Goal: Task Accomplishment & Management: Manage account settings

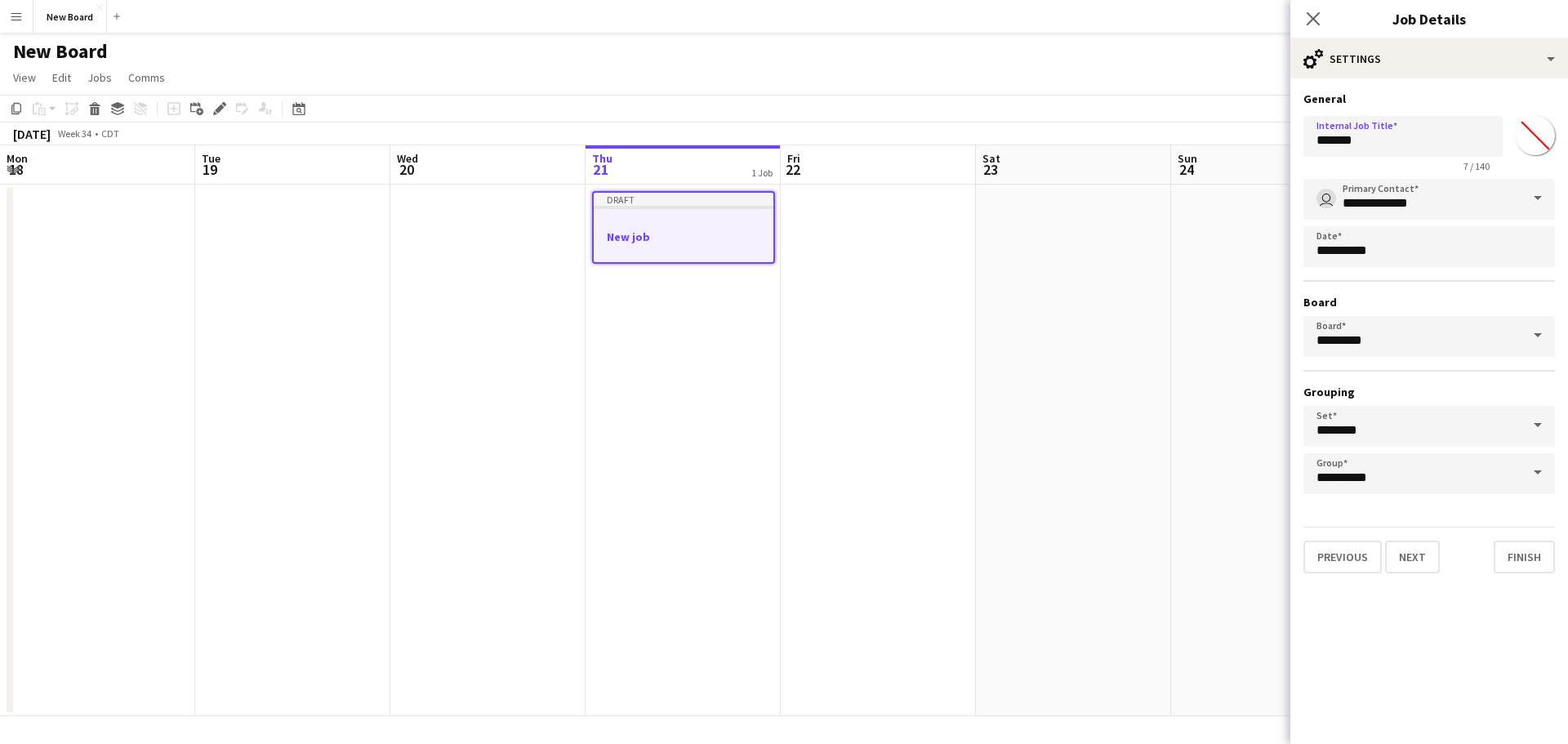
scroll to position [0, 390]
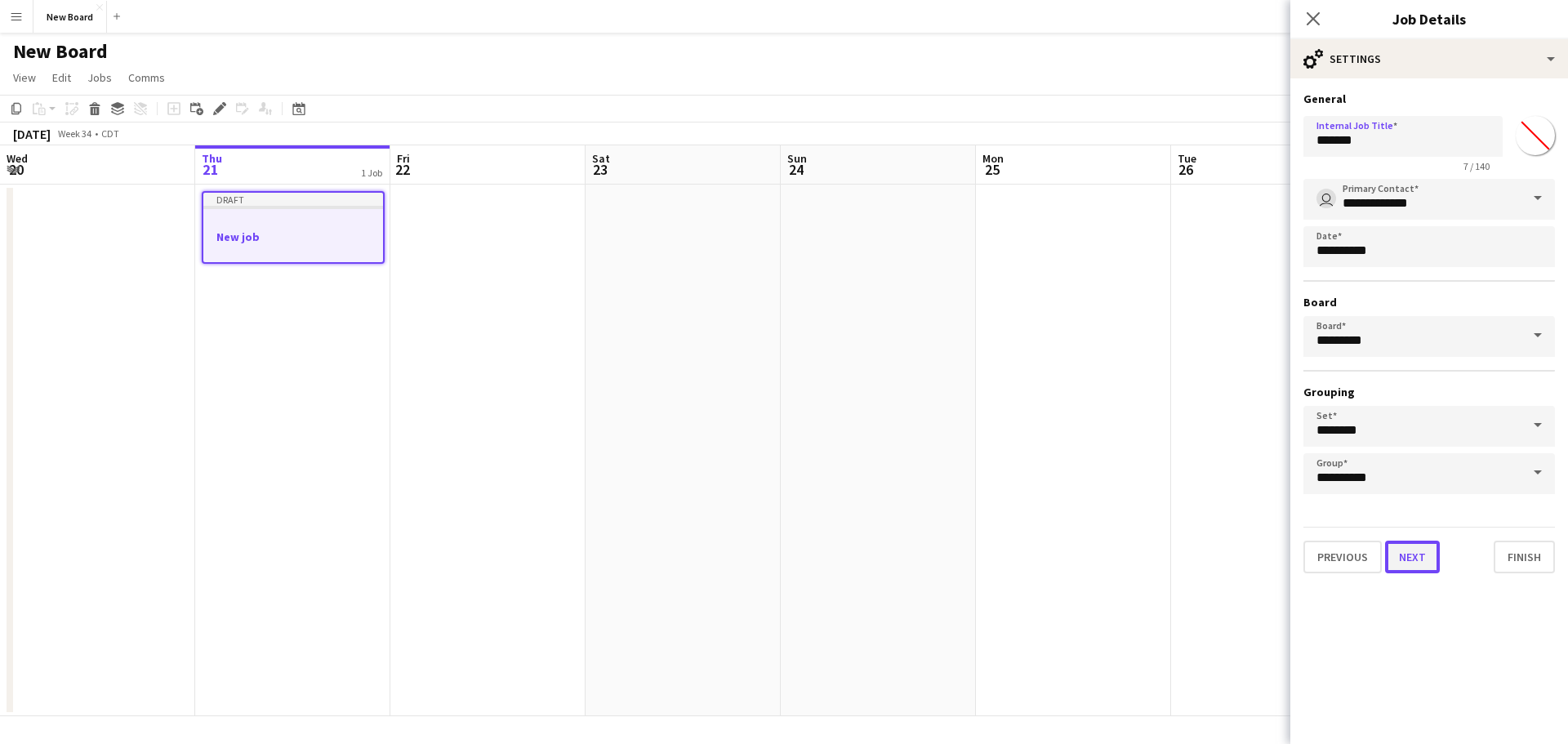
click at [1401, 548] on button "Next" at bounding box center [1412, 557] width 54 height 32
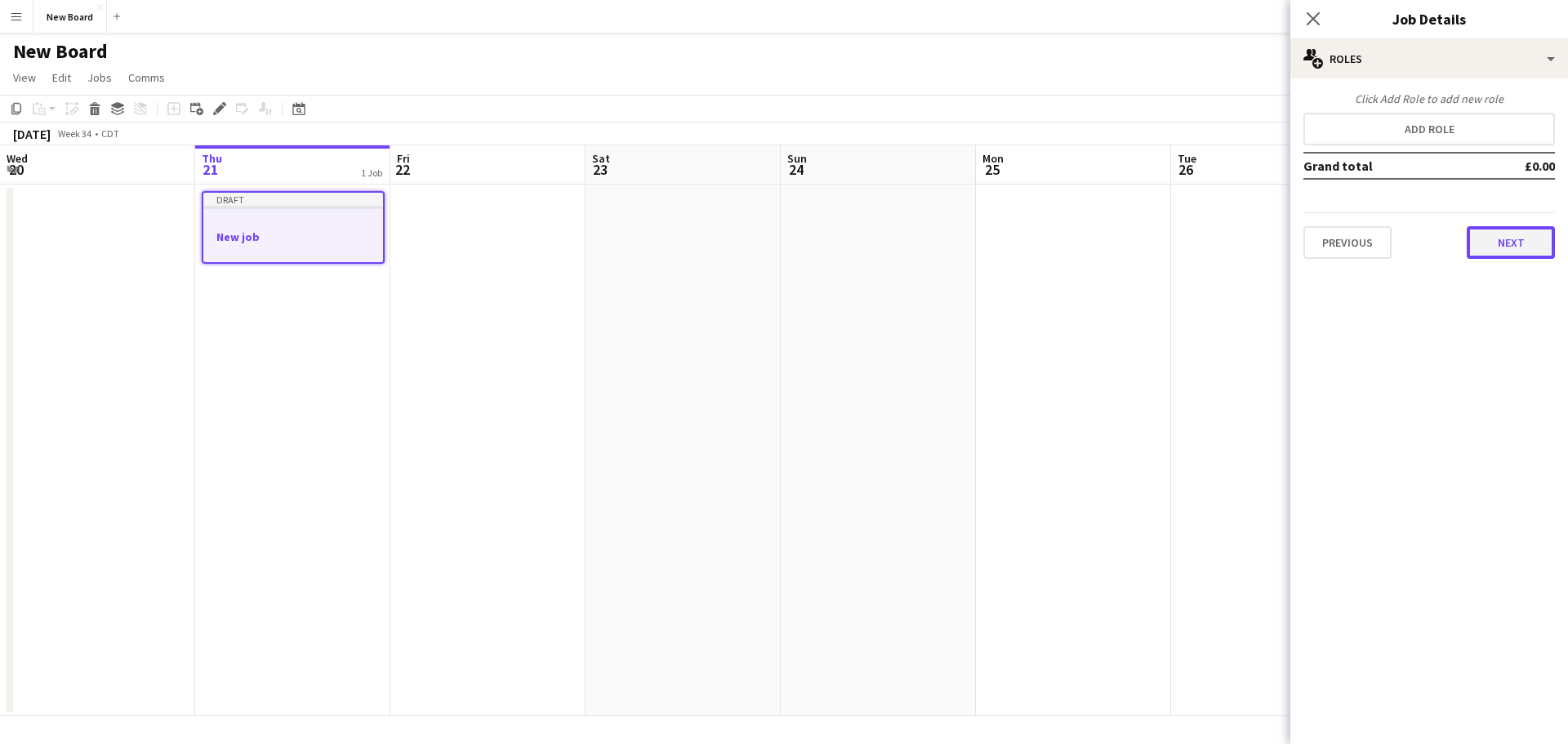
click at [1541, 249] on button "Next" at bounding box center [1511, 242] width 88 height 32
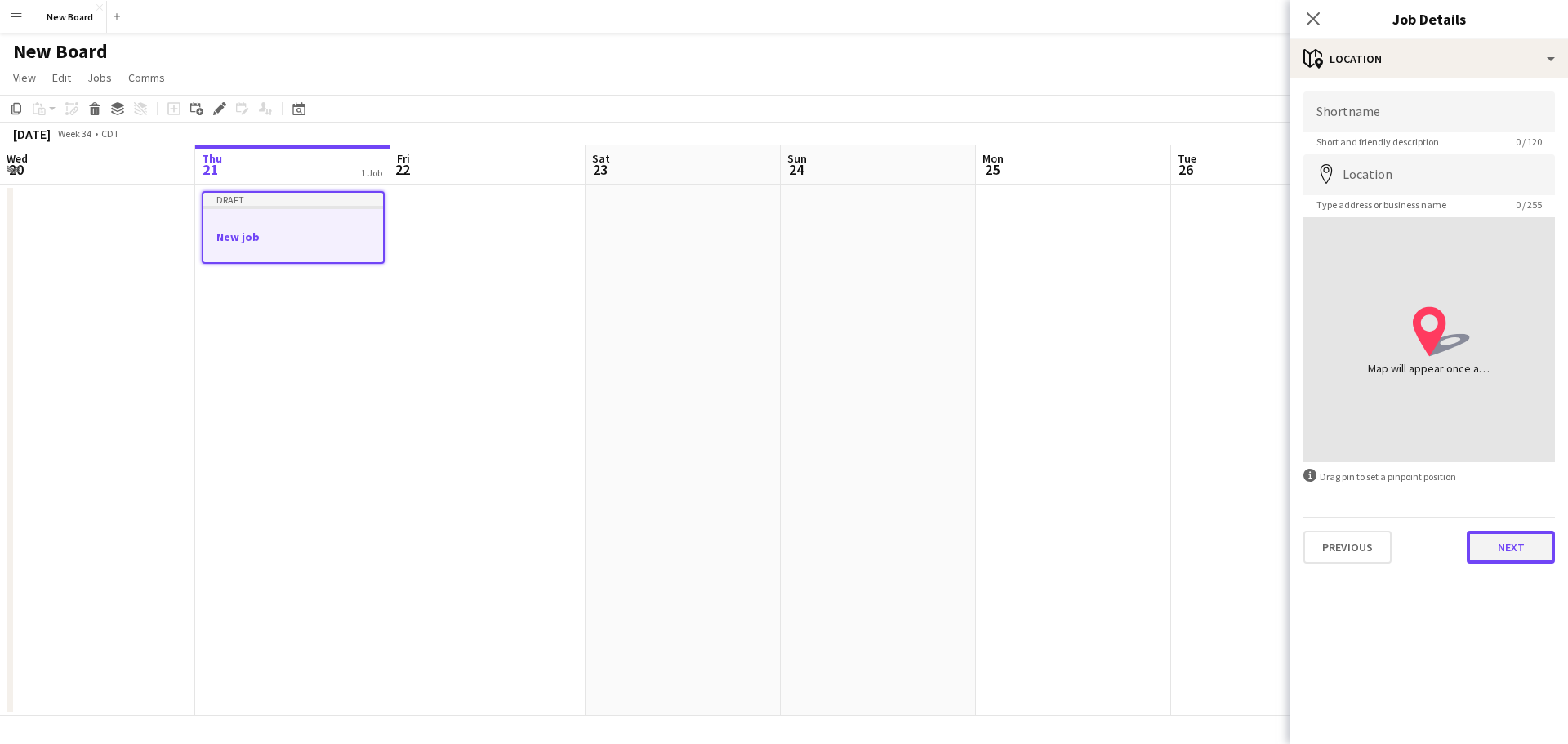
click at [1485, 552] on button "Next" at bounding box center [1511, 548] width 88 height 32
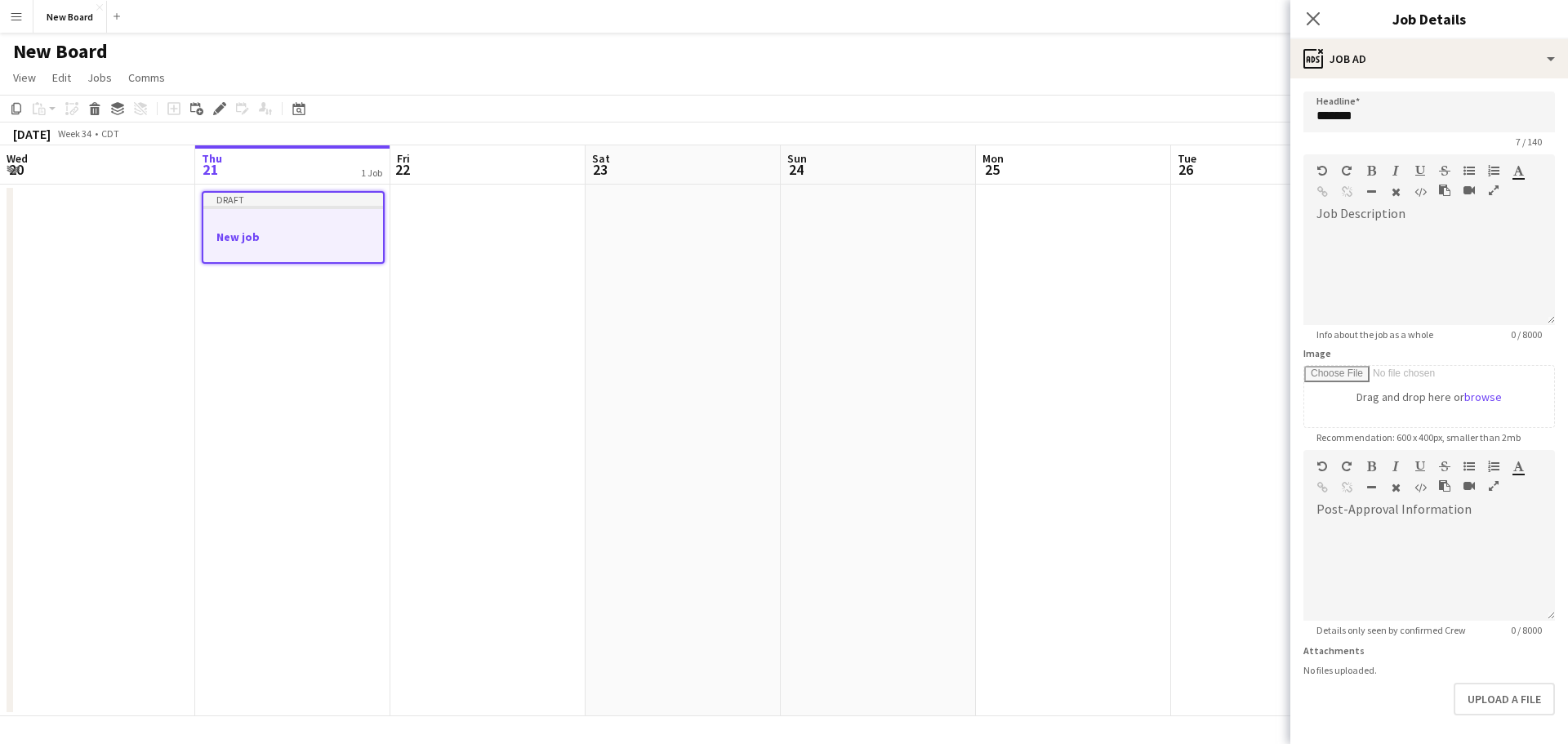
scroll to position [64, 0]
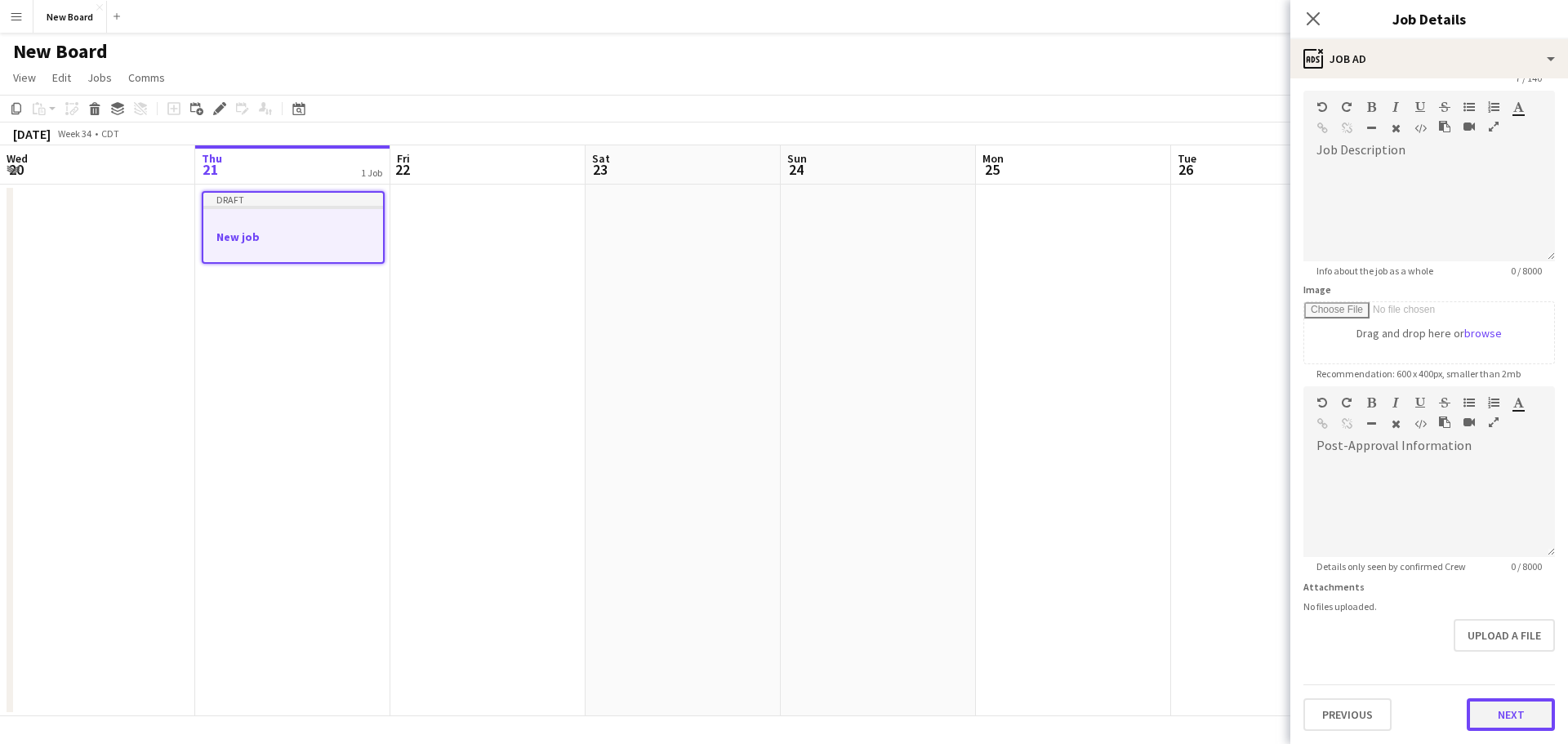
click at [1482, 714] on button "Next" at bounding box center [1511, 715] width 88 height 32
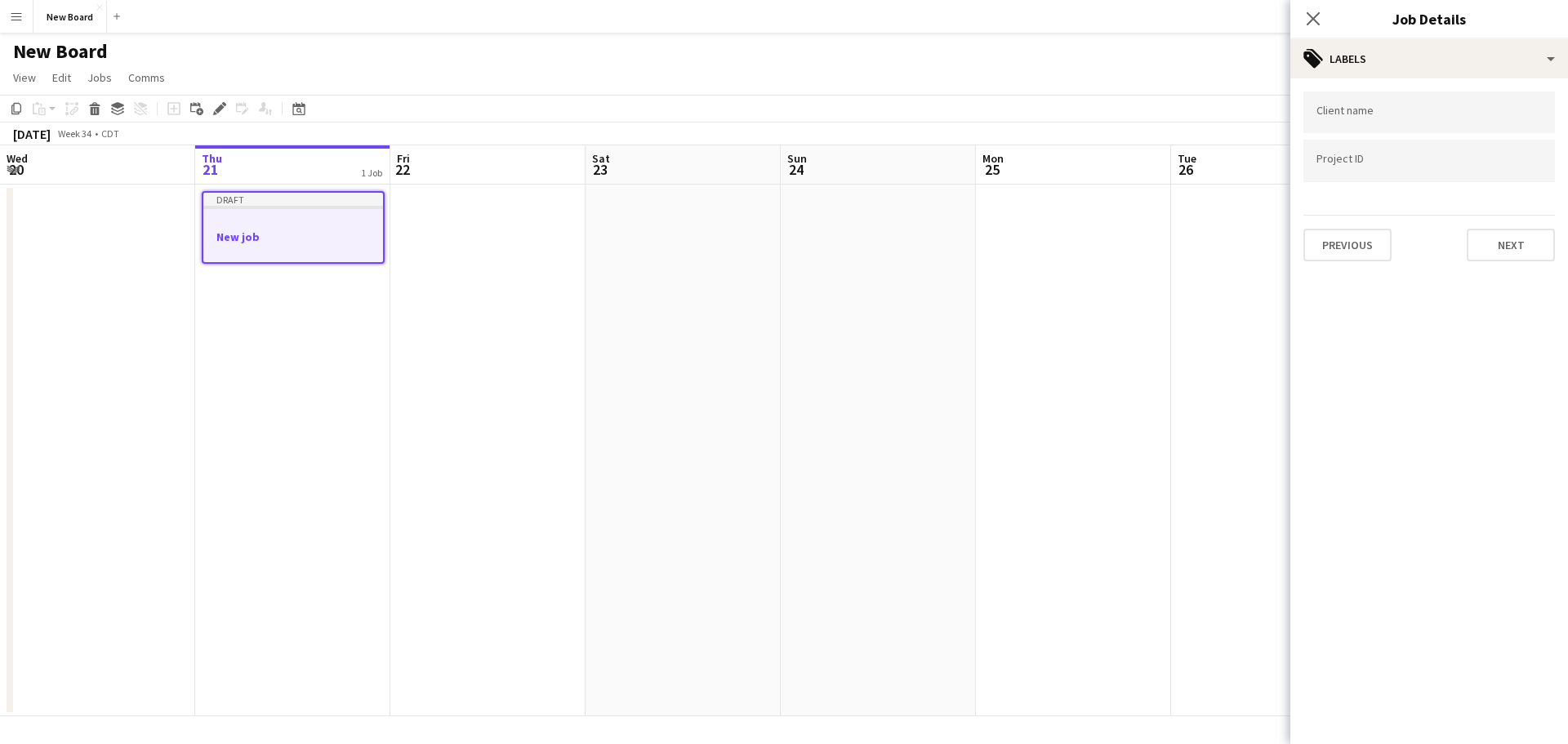
scroll to position [0, 0]
click at [1504, 249] on button "Next" at bounding box center [1511, 245] width 88 height 32
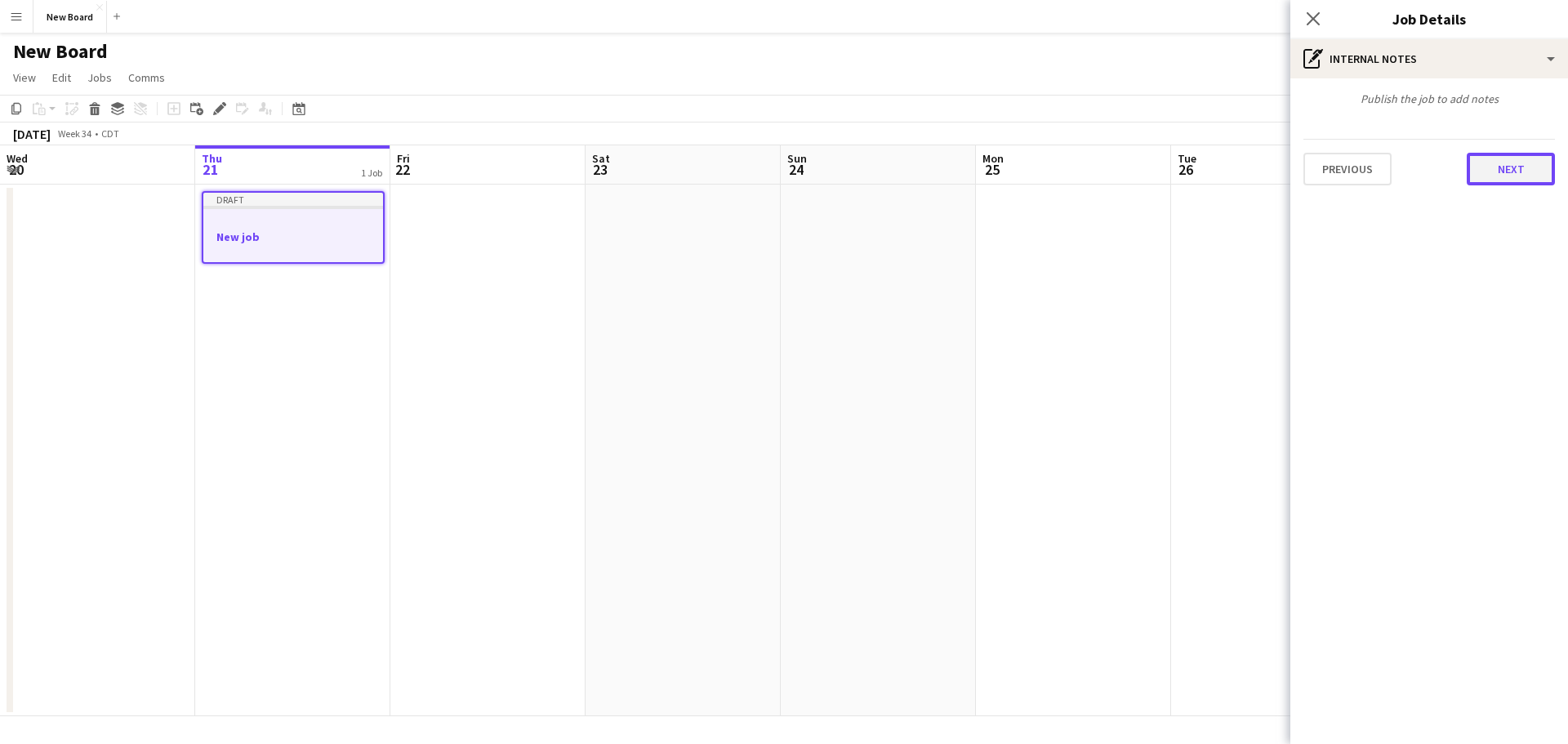
click at [1491, 173] on button "Next" at bounding box center [1511, 169] width 88 height 32
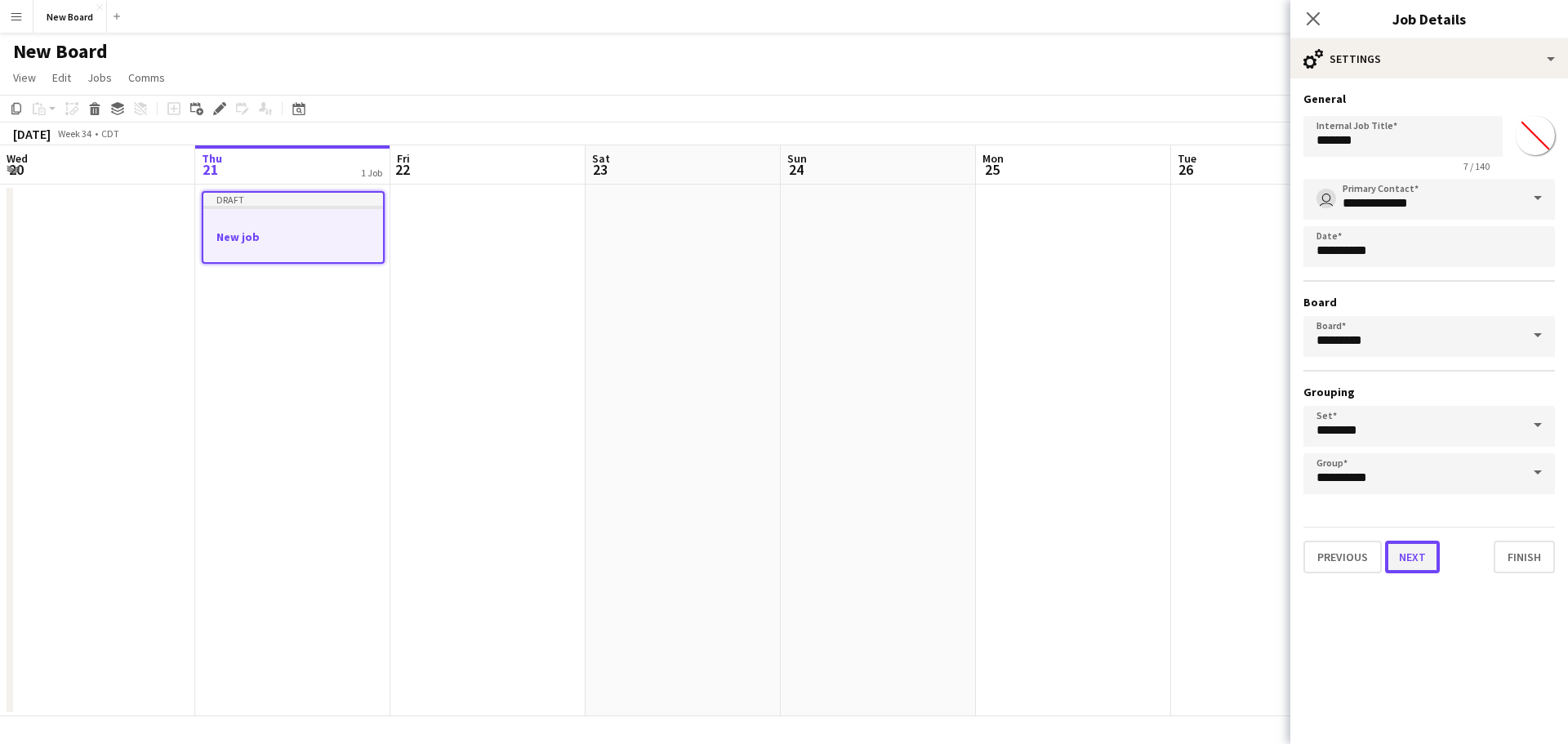
click at [1417, 554] on button "Next" at bounding box center [1412, 557] width 54 height 32
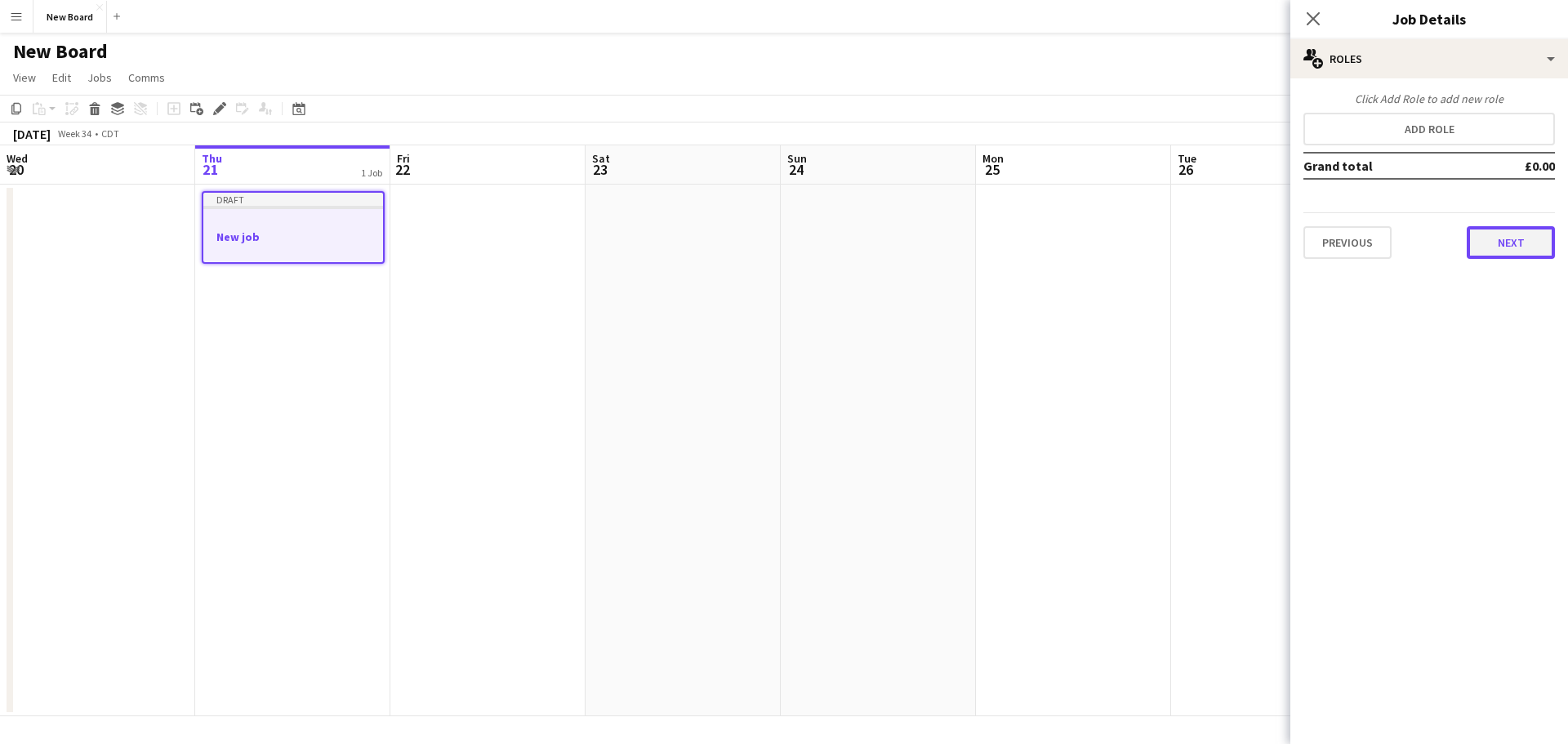
click at [1534, 246] on button "Next" at bounding box center [1511, 242] width 88 height 32
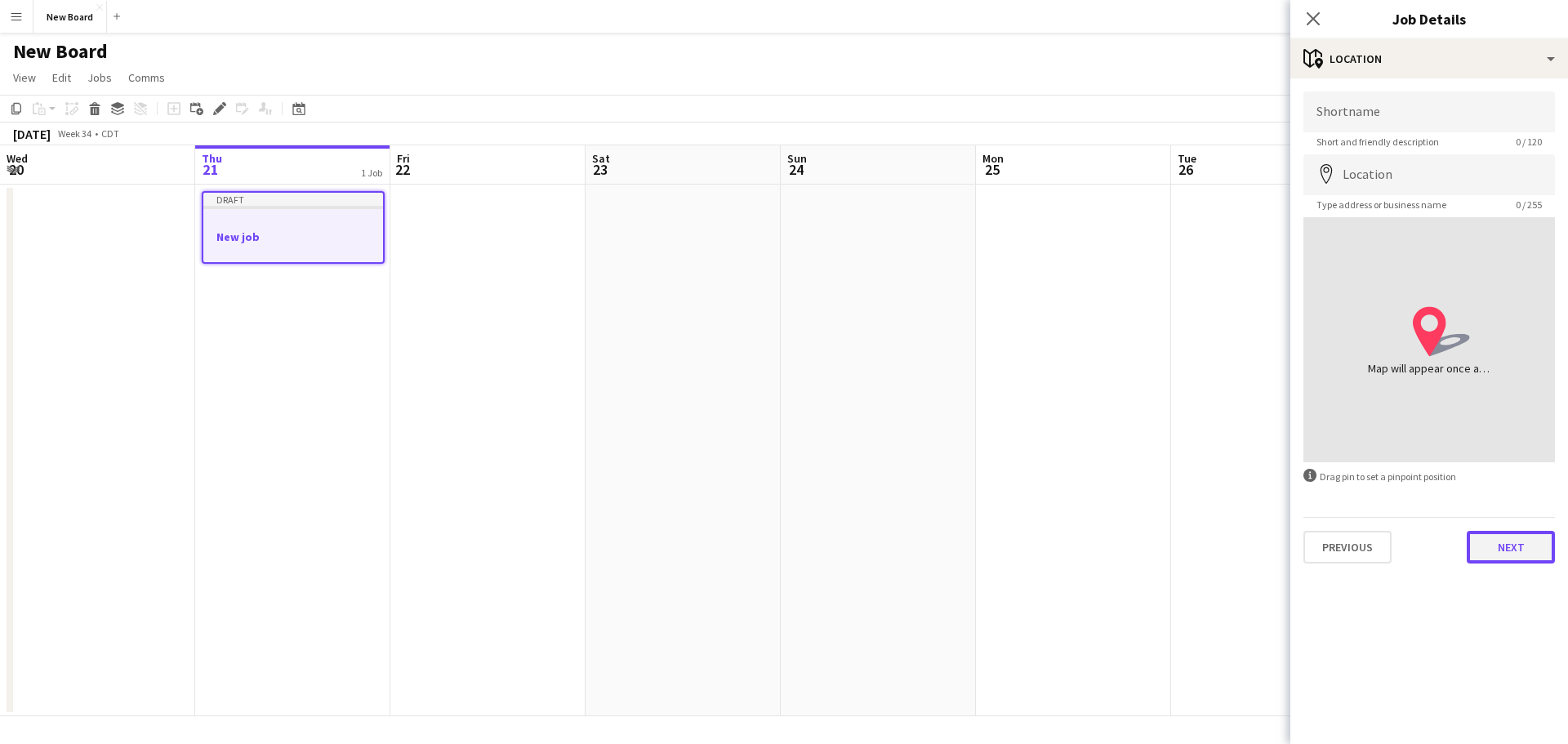
click at [1511, 548] on button "Next" at bounding box center [1511, 548] width 88 height 32
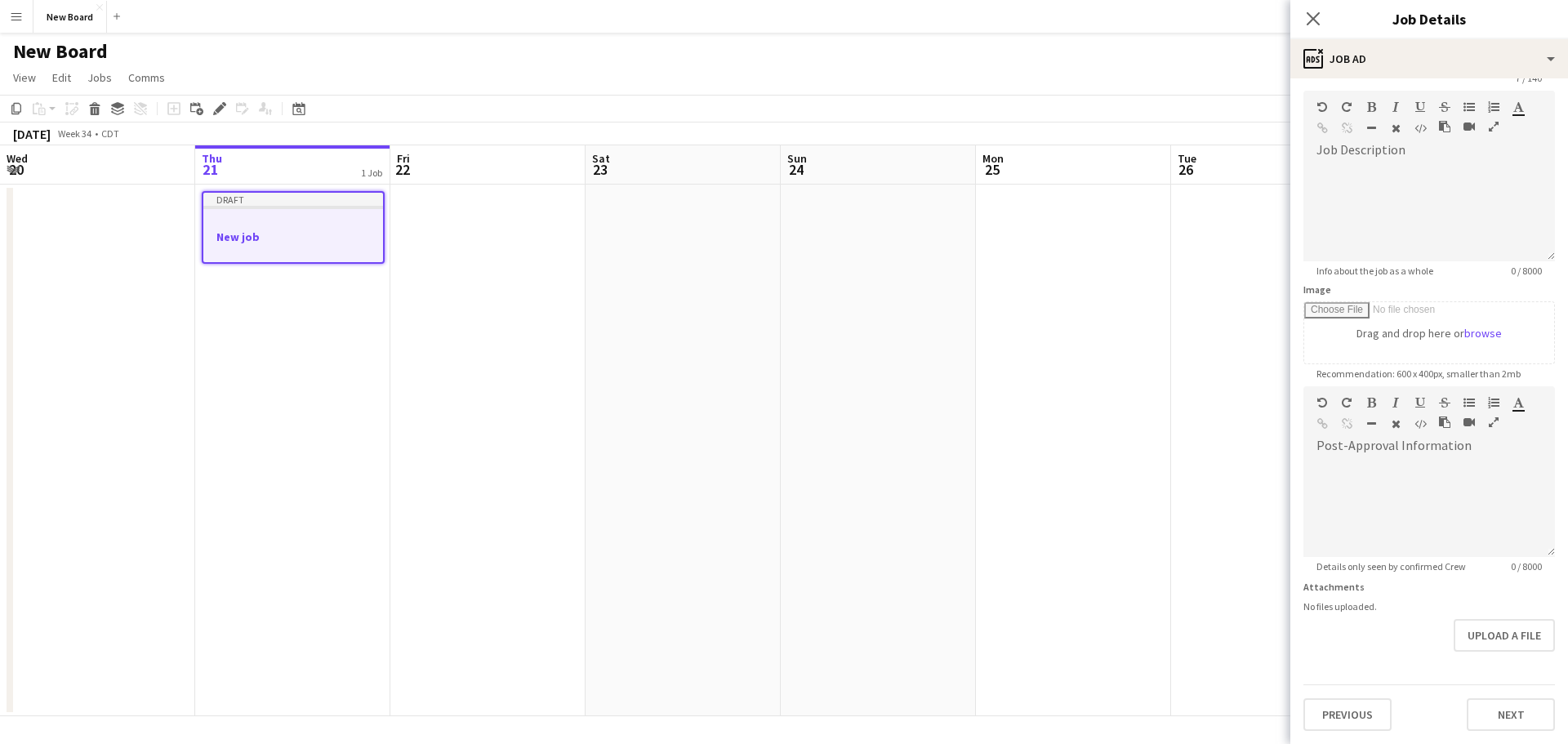
scroll to position [115, 0]
click at [1508, 654] on form "Headline ******* 7 / 140 Job Description default Heading 1 Heading 2 Heading 3 …" at bounding box center [1429, 379] width 278 height 703
click at [81, 156] on app-board-header-date "Wed 20" at bounding box center [98, 165] width 195 height 39
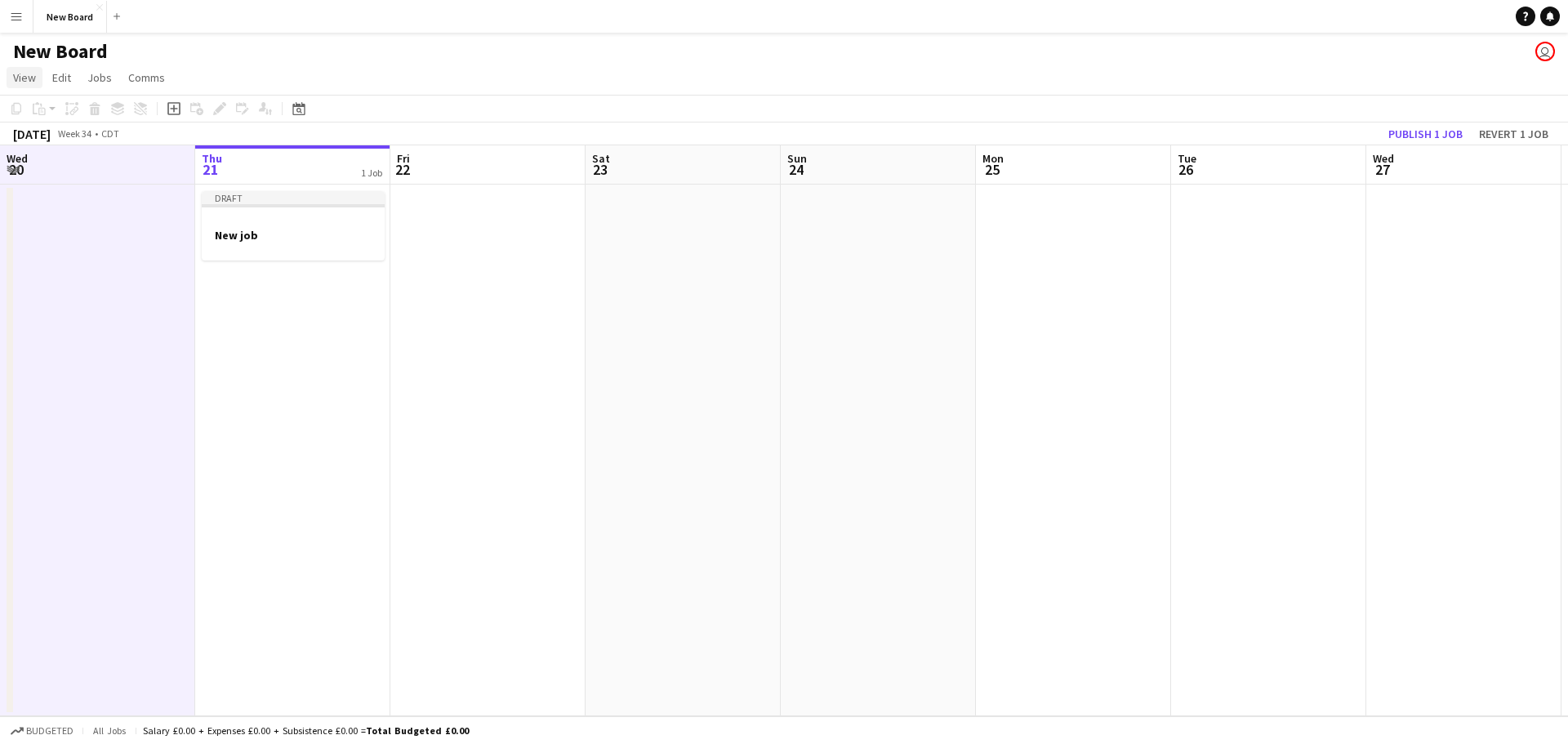
click at [34, 72] on link "View" at bounding box center [25, 77] width 36 height 21
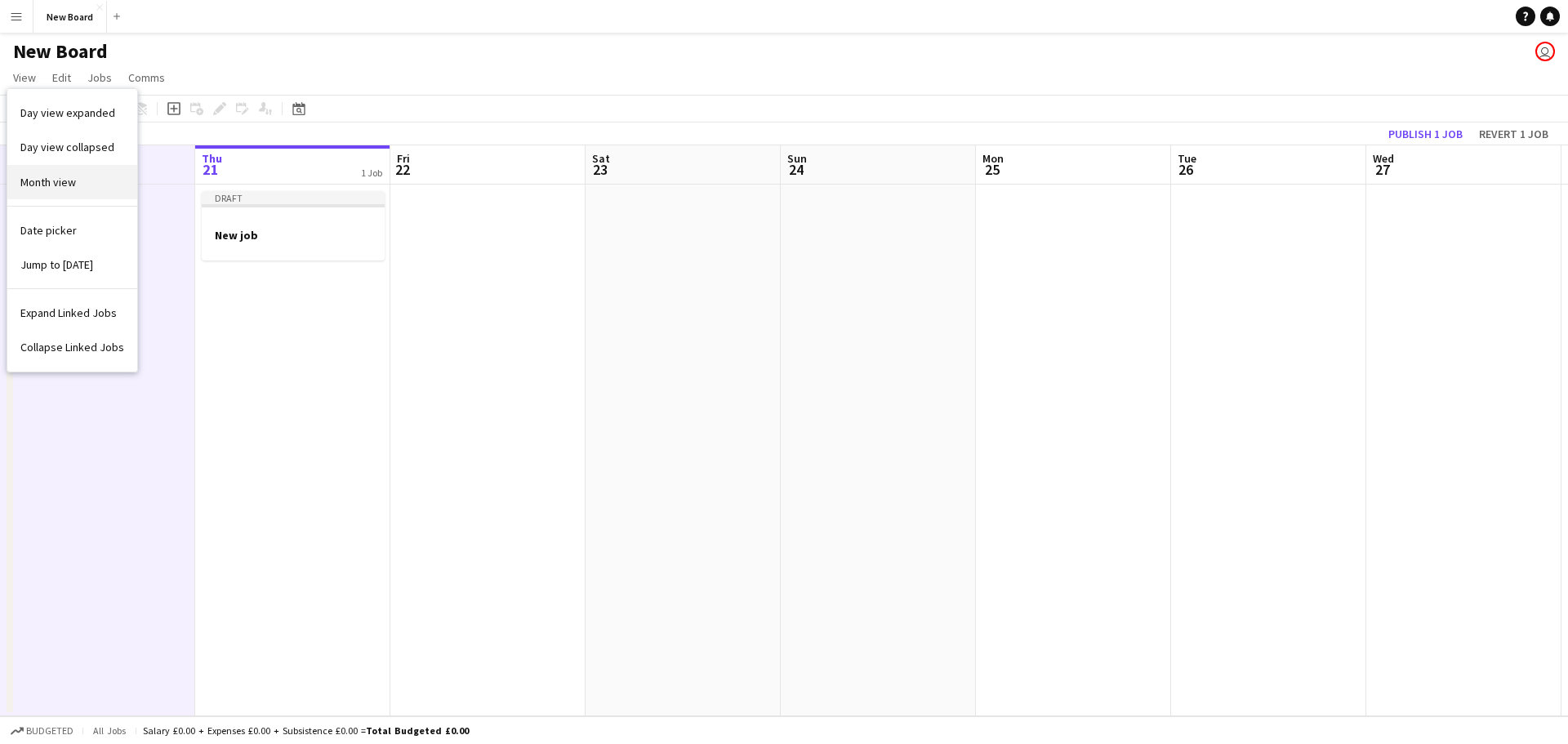
click at [76, 168] on link "Month view" at bounding box center [72, 182] width 130 height 34
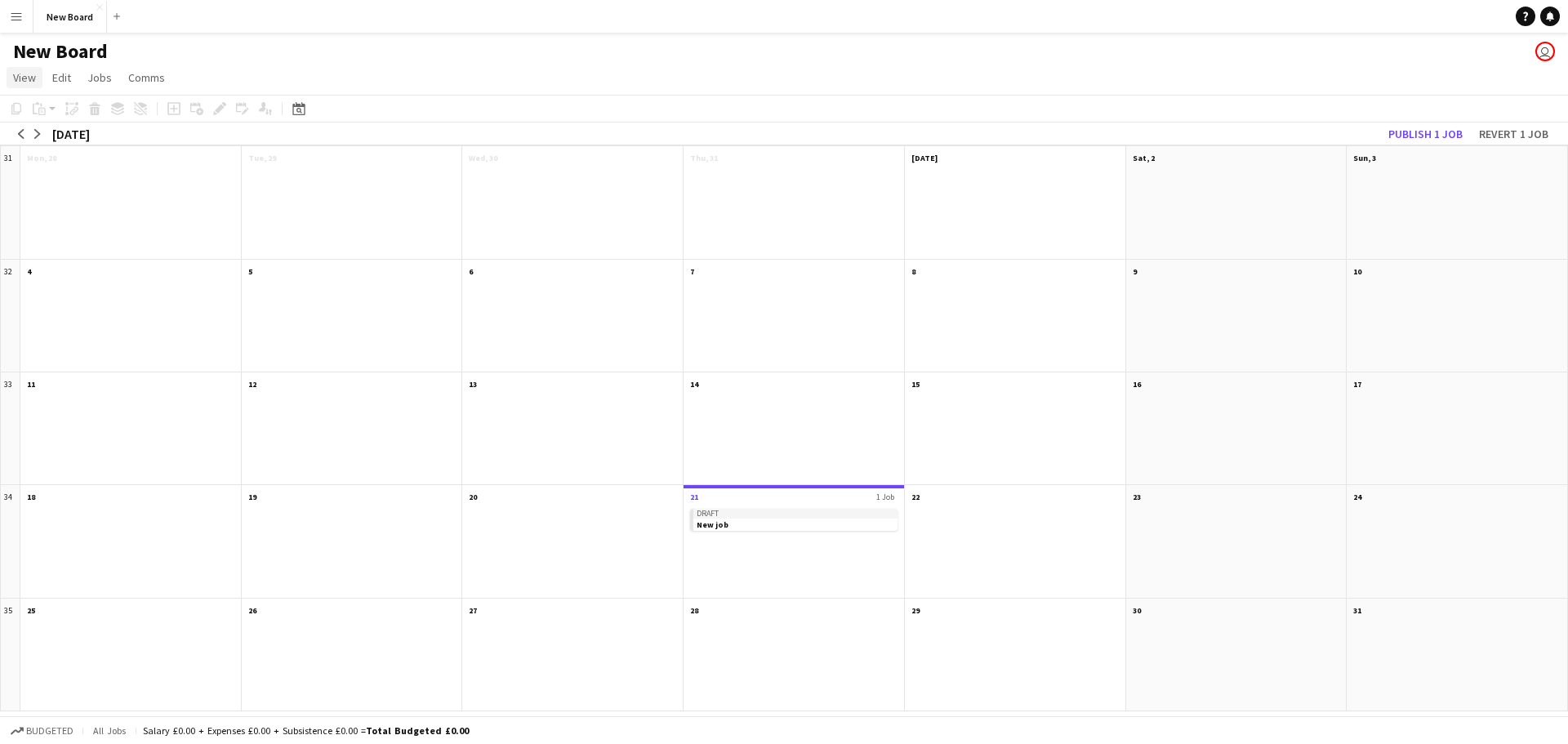
click at [25, 77] on span "View" at bounding box center [24, 77] width 23 height 14
click at [579, 554] on div at bounding box center [572, 552] width 220 height 92
click at [1547, 34] on div "New Board user" at bounding box center [784, 48] width 1568 height 31
click at [1548, 54] on app-user-avatar "user" at bounding box center [1545, 51] width 20 height 20
click at [1543, 57] on app-user-avatar "user" at bounding box center [1545, 51] width 20 height 20
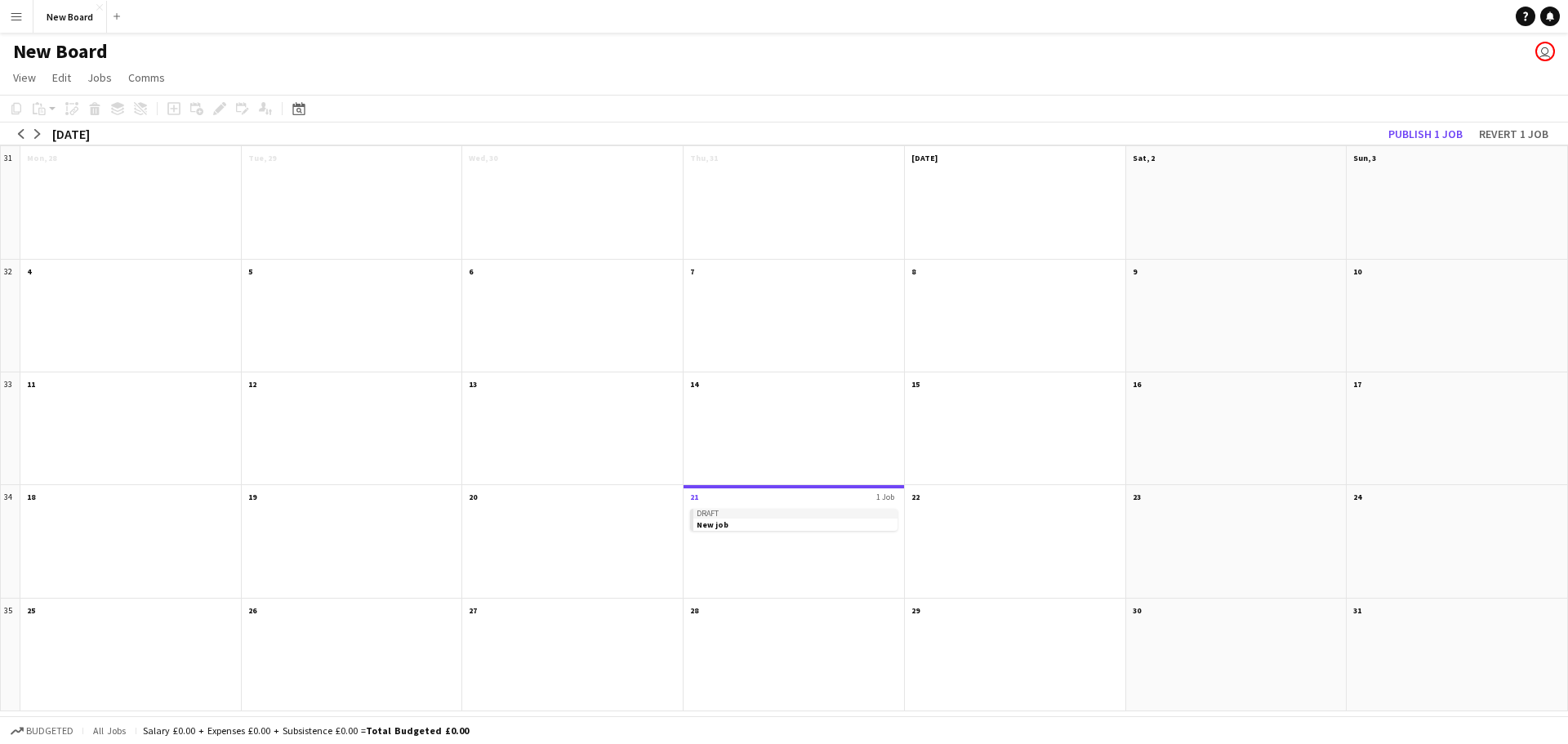
click at [1543, 57] on app-user-avatar "user" at bounding box center [1545, 51] width 20 height 20
click at [40, 135] on app-icon "arrow-right" at bounding box center [37, 134] width 10 height 10
click at [39, 133] on app-icon "arrow-right" at bounding box center [37, 134] width 10 height 10
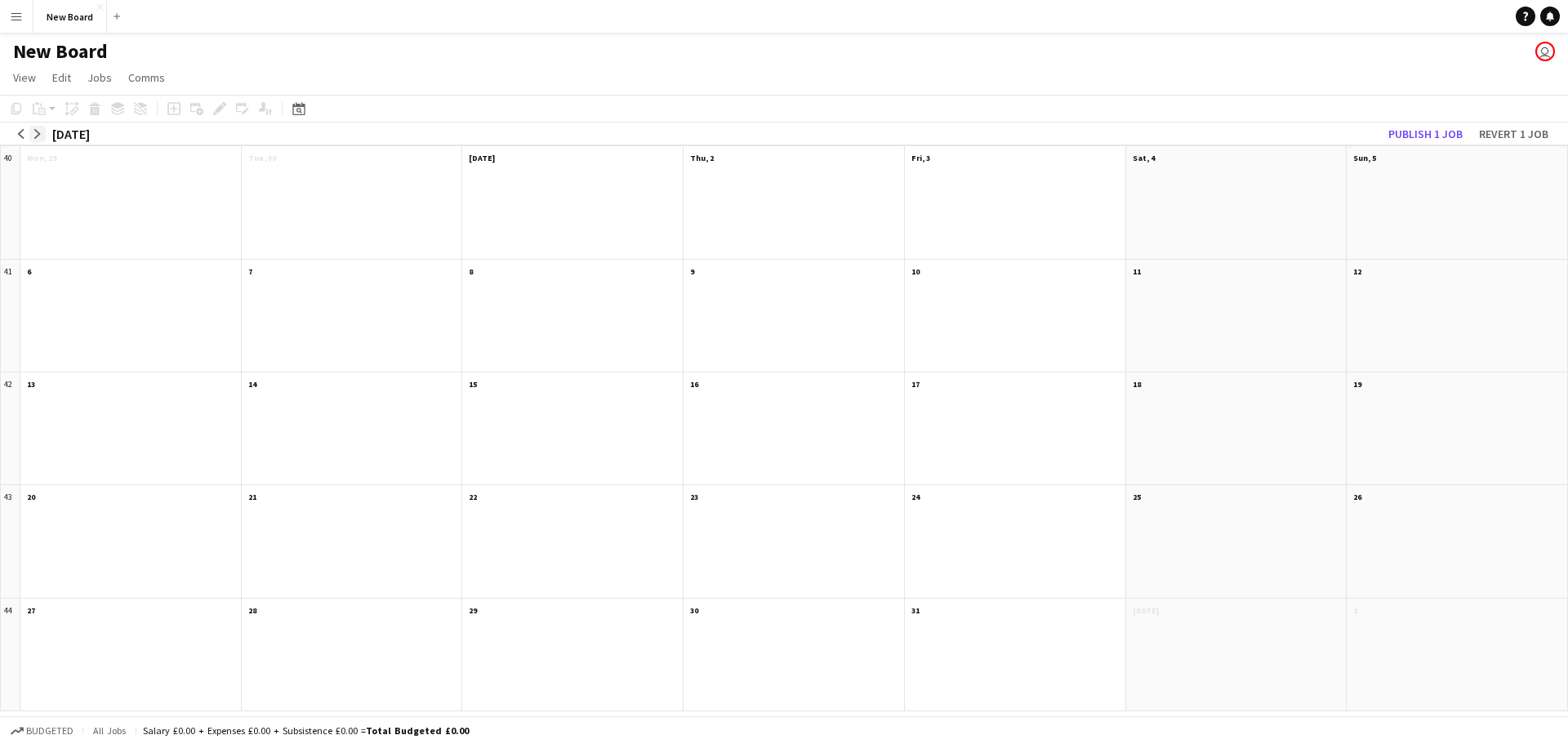
click at [39, 133] on app-icon "arrow-right" at bounding box center [37, 134] width 10 height 10
click at [26, 133] on button "arrow-left" at bounding box center [20, 133] width 16 height 16
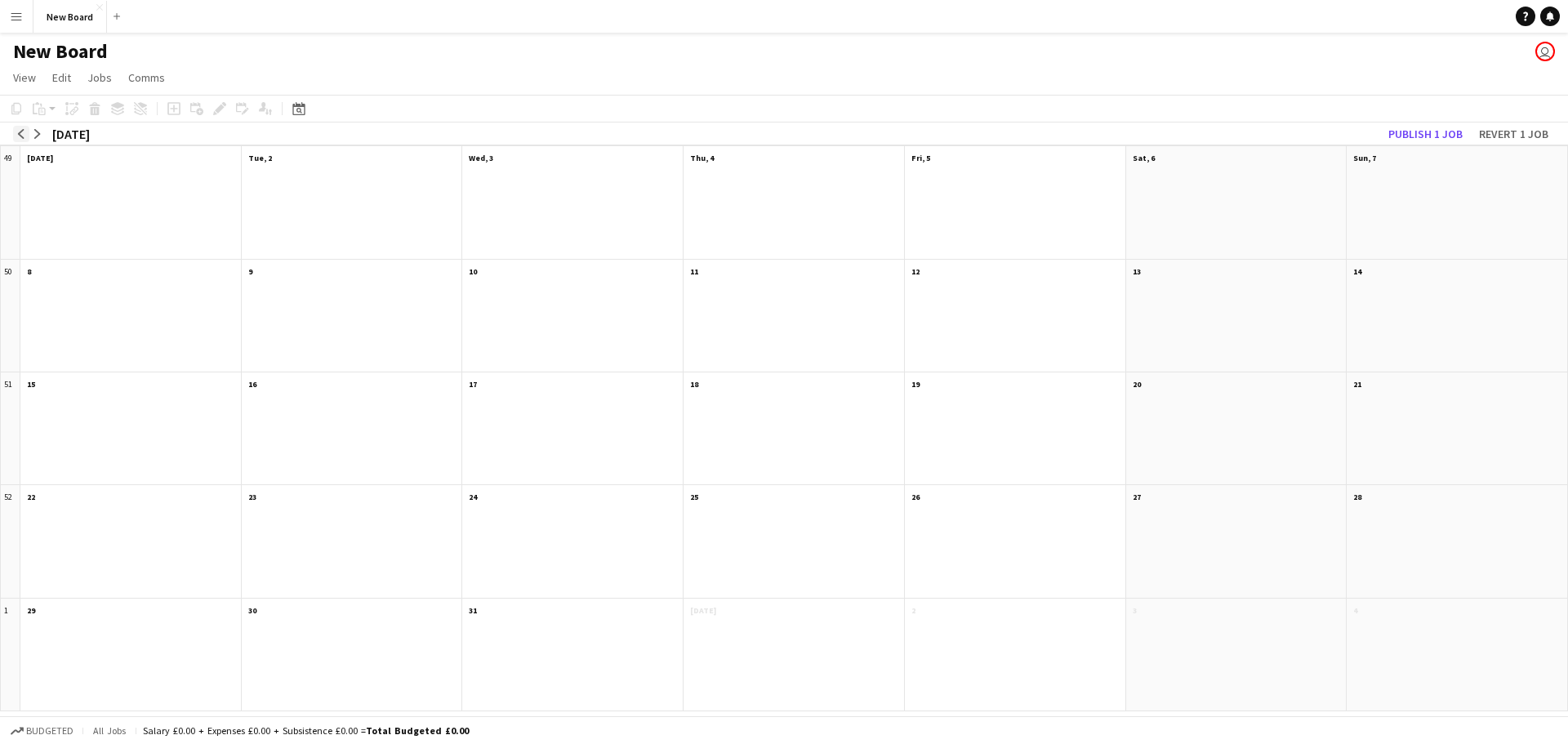
click at [26, 133] on button "arrow-left" at bounding box center [20, 133] width 16 height 16
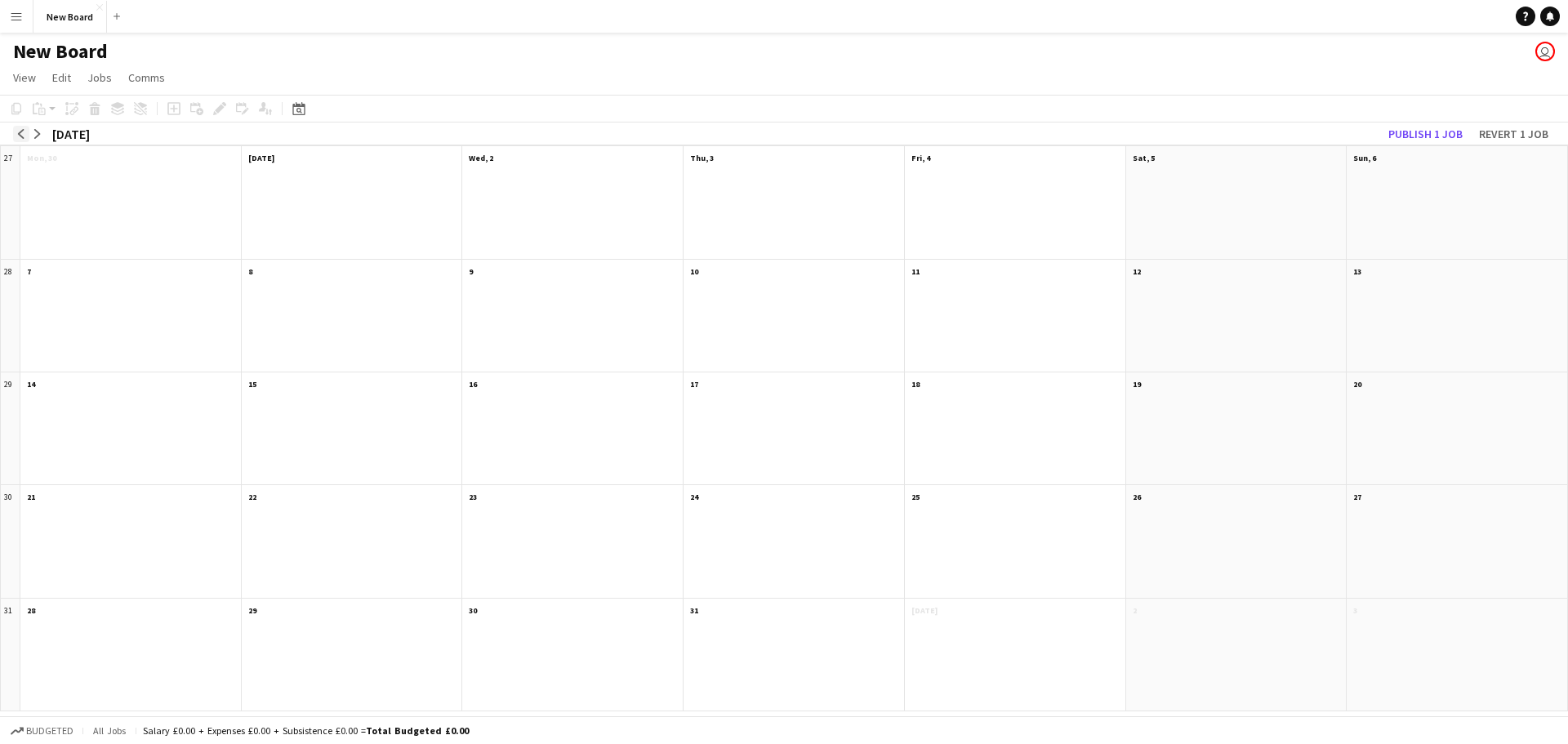
click at [26, 133] on button "arrow-left" at bounding box center [20, 133] width 16 height 16
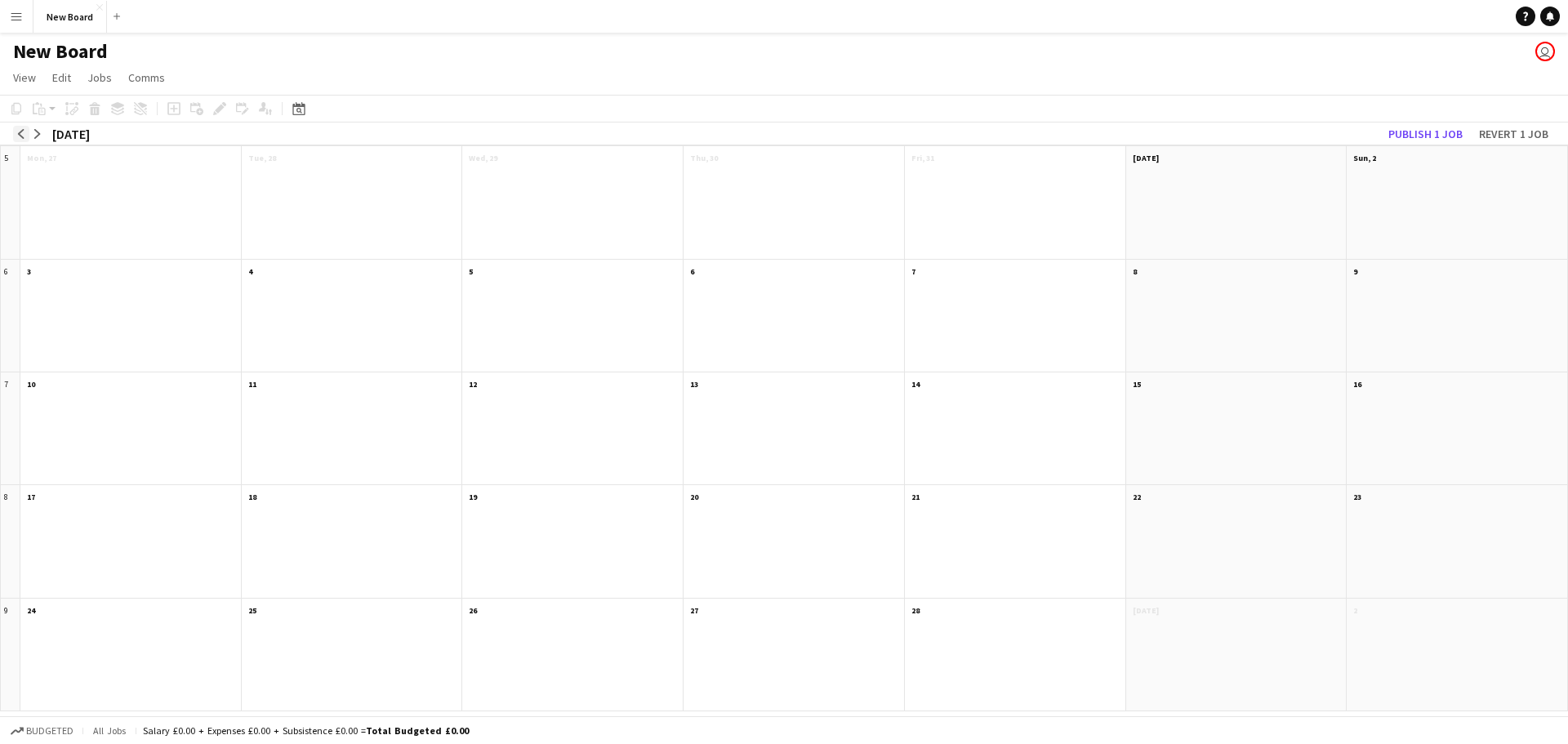
click at [26, 133] on button "arrow-left" at bounding box center [20, 133] width 16 height 16
click at [78, 58] on h1 "New Board" at bounding box center [59, 51] width 94 height 25
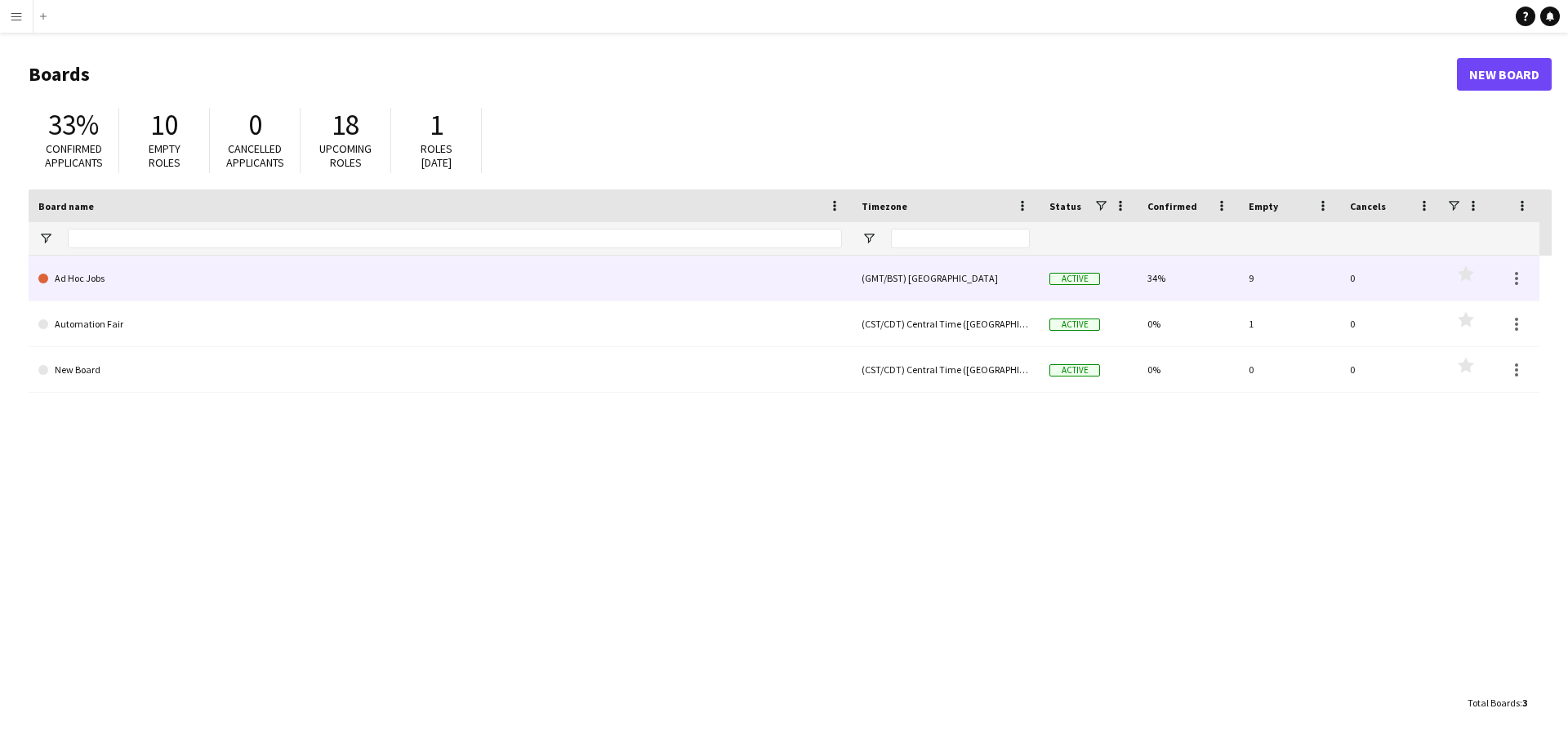
click at [226, 275] on link "Ad Hoc Jobs" at bounding box center [440, 279] width 804 height 46
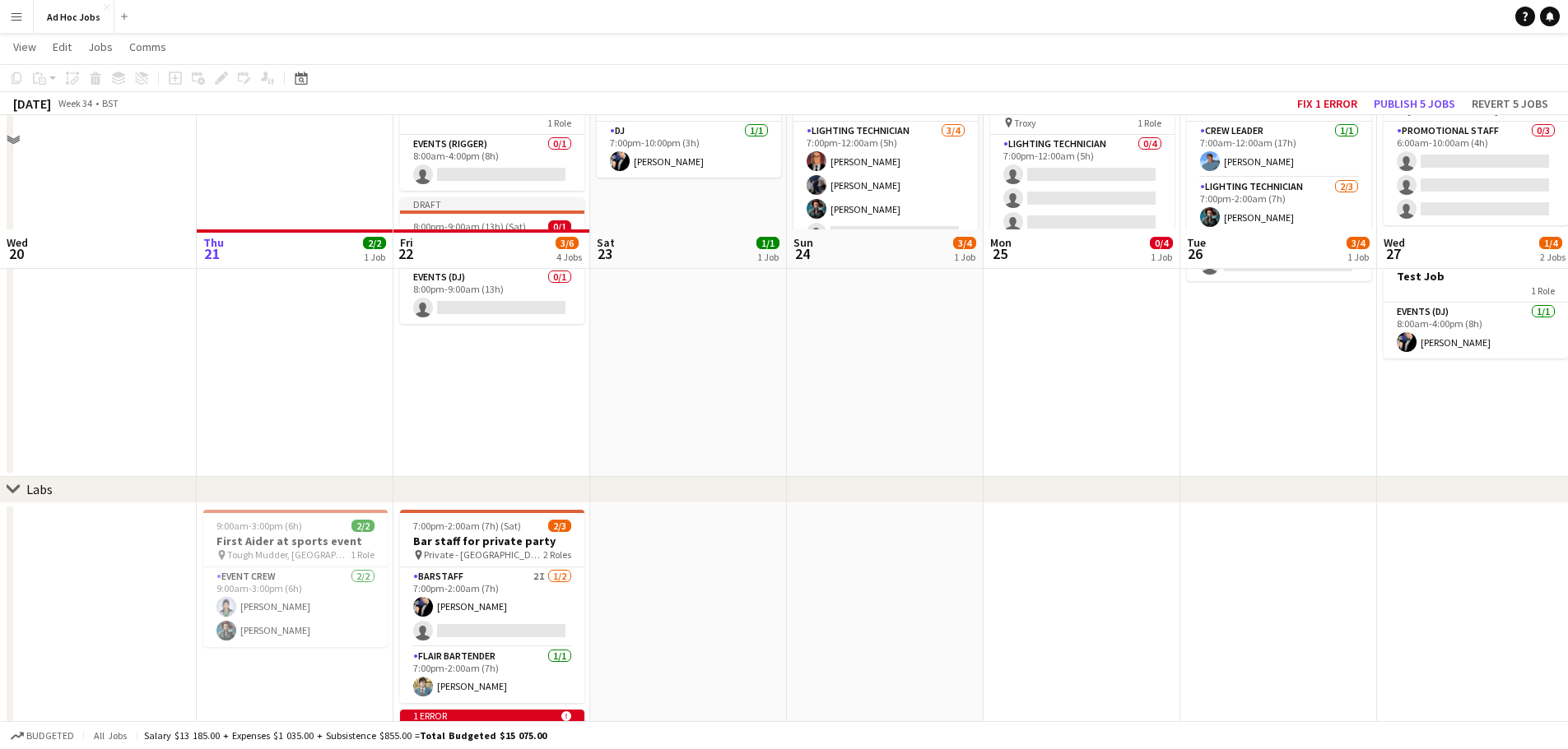
scroll to position [325, 0]
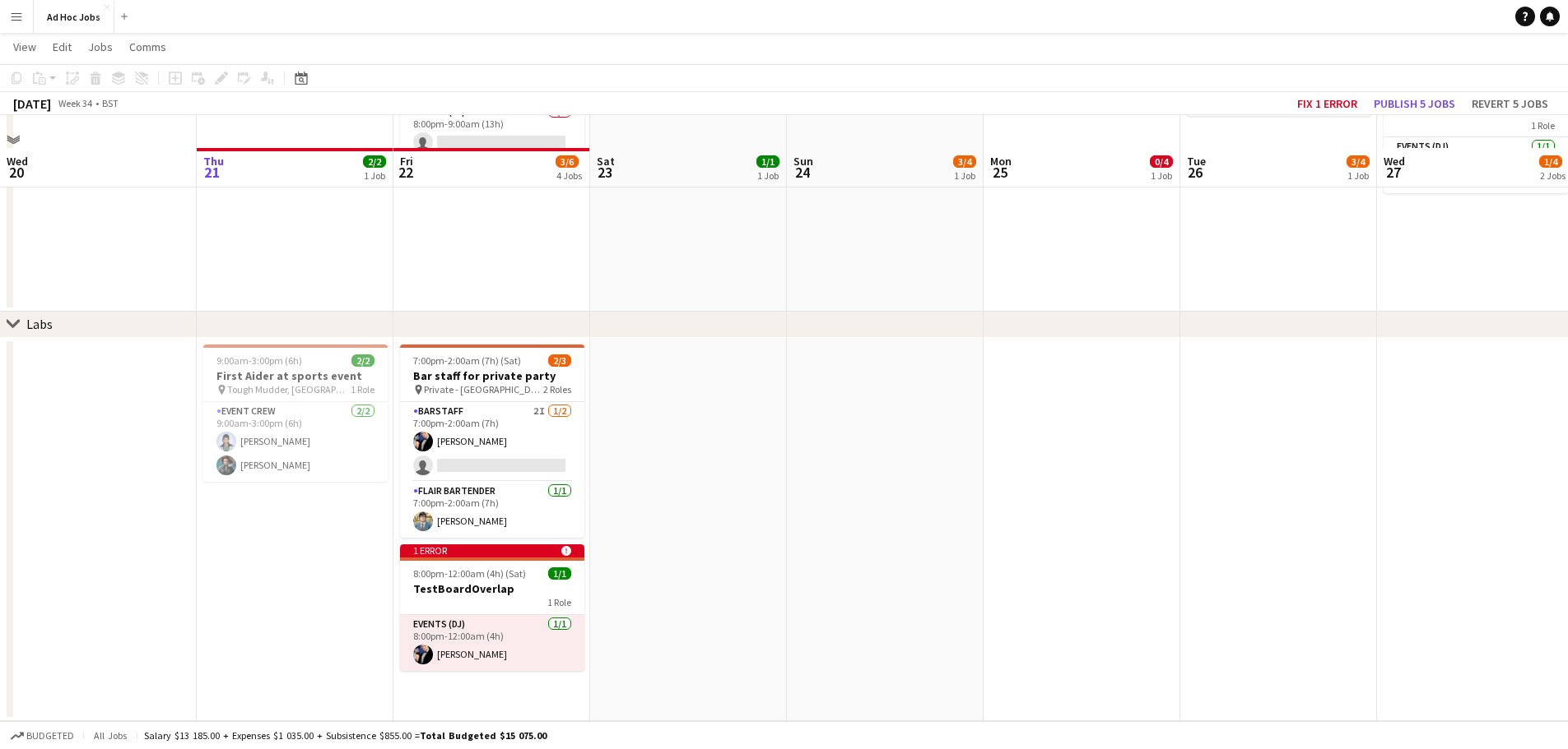
drag, startPoint x: 500, startPoint y: 406, endPoint x: 424, endPoint y: 258, distance: 166.4
click at [500, 406] on app-card-role "Barstaff 2I [DATE] 7:00pm-2:00am (7h) [PERSON_NAME] single-neutral-actions" at bounding box center [492, 442] width 184 height 80
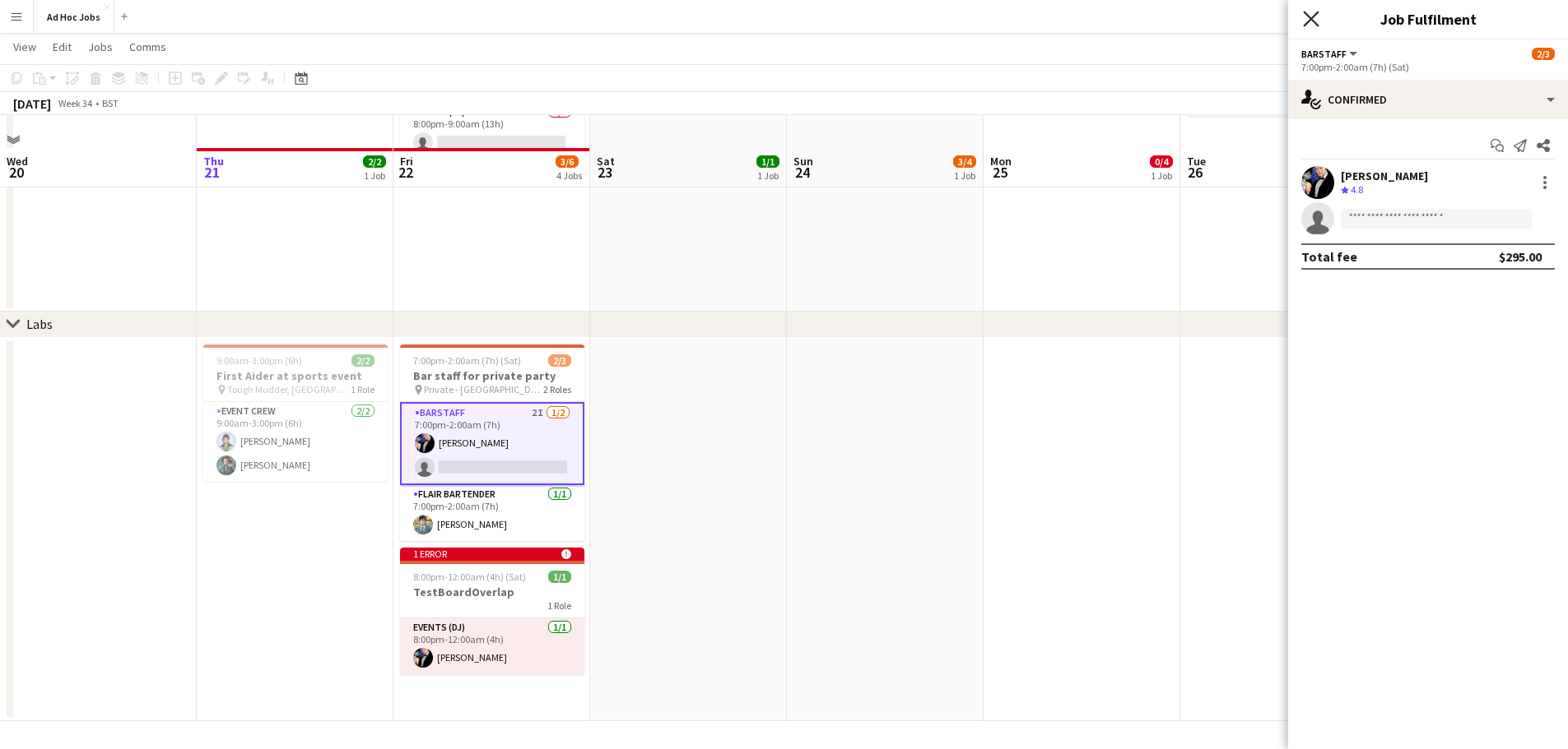
click at [1314, 21] on icon at bounding box center [1310, 18] width 15 height 15
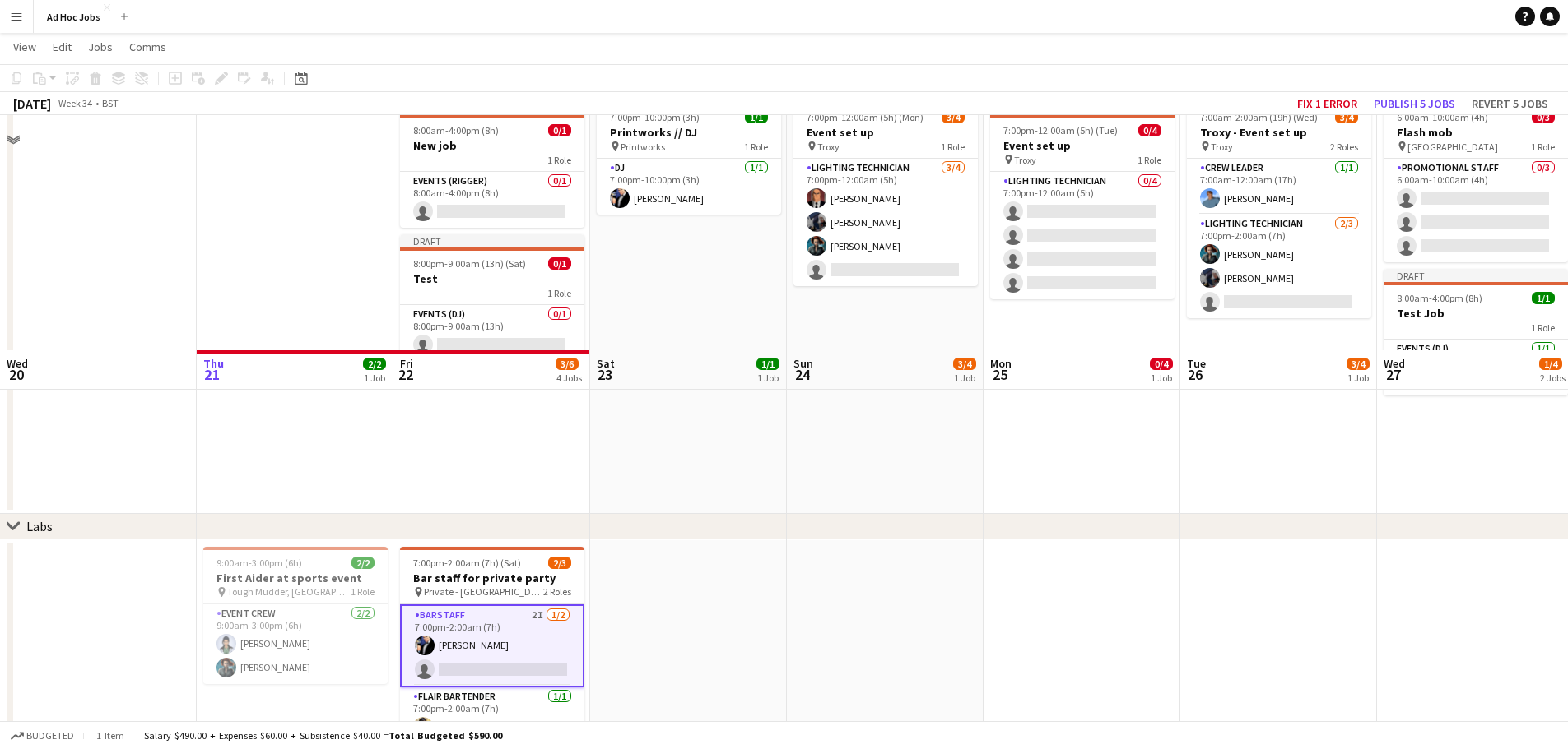
scroll to position [0, 0]
